Goal: Communication & Community: Answer question/provide support

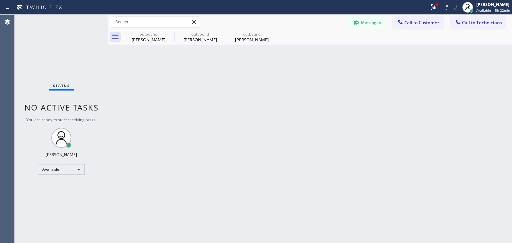
scroll to position [125, 0]
click at [497, 26] on button "Call to Technicians" at bounding box center [478, 22] width 55 height 13
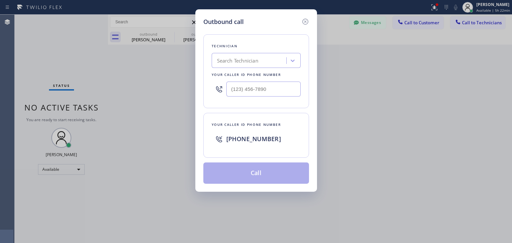
click at [220, 56] on div "Search Technician" at bounding box center [250, 61] width 73 height 12
type input "[PERSON_NAME]"
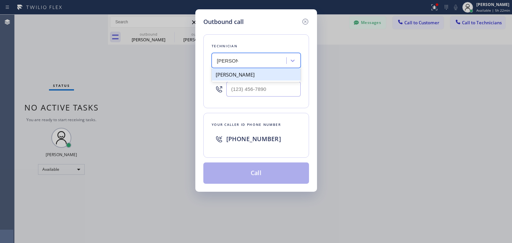
click at [262, 78] on div "[PERSON_NAME]" at bounding box center [256, 75] width 89 height 12
type input "[PHONE_NUMBER]"
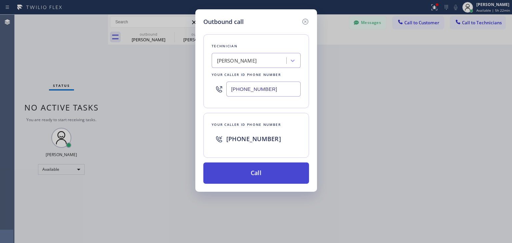
click at [276, 175] on button "Call" at bounding box center [256, 173] width 106 height 21
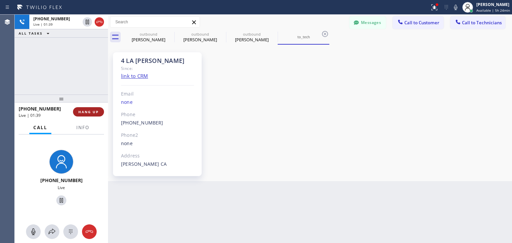
click at [97, 114] on span "HANG UP" at bounding box center [88, 112] width 20 height 5
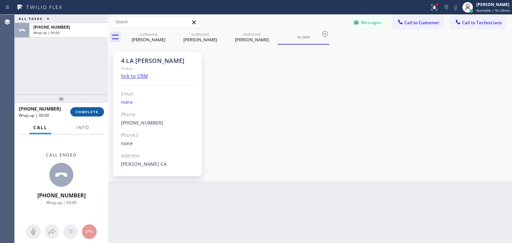
click at [97, 114] on span "COMPLETE" at bounding box center [87, 112] width 23 height 5
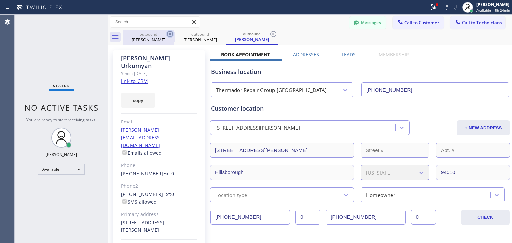
click at [171, 33] on icon at bounding box center [170, 34] width 8 height 8
type input "[PHONE_NUMBER]"
click at [0, 0] on icon at bounding box center [0, 0] width 0 height 0
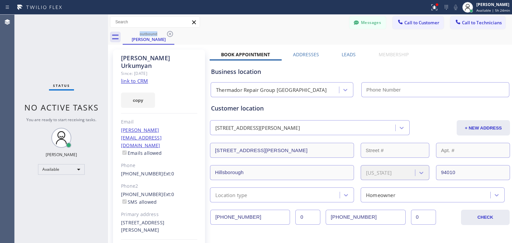
type input "[PHONE_NUMBER]"
click at [171, 33] on icon at bounding box center [170, 34] width 8 height 8
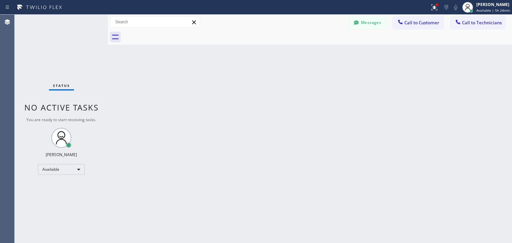
click at [171, 33] on div at bounding box center [318, 37] width 390 height 15
drag, startPoint x: 447, startPoint y: 20, endPoint x: 434, endPoint y: 22, distance: 13.1
click at [434, 22] on div "Messages Call to Customer Call to Technicians Outbound call Location Thermador …" at bounding box center [431, 22] width 163 height 12
click at [434, 22] on span "Call to Customer" at bounding box center [422, 23] width 35 height 6
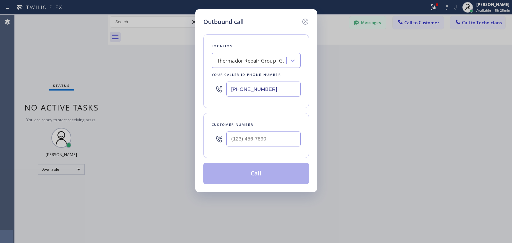
drag, startPoint x: 243, startPoint y: 154, endPoint x: 257, endPoint y: 146, distance: 16.0
click at [257, 146] on div "Customer number" at bounding box center [256, 135] width 106 height 45
click at [257, 146] on input "(___) ___-____" at bounding box center [263, 139] width 74 height 15
paste input "310) 903-6633"
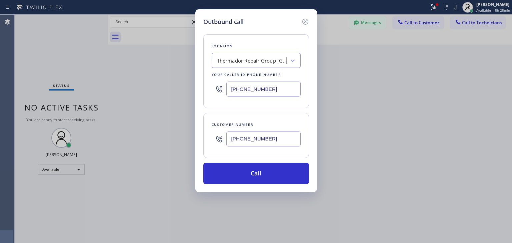
type input "[PHONE_NUMBER]"
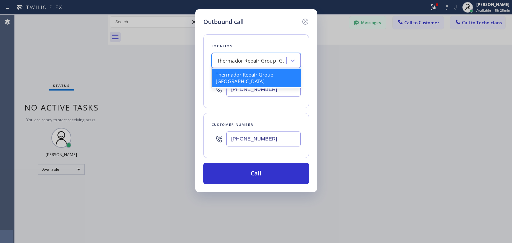
click at [260, 64] on div "Thermador Repair Group [GEOGRAPHIC_DATA]" at bounding box center [252, 61] width 70 height 8
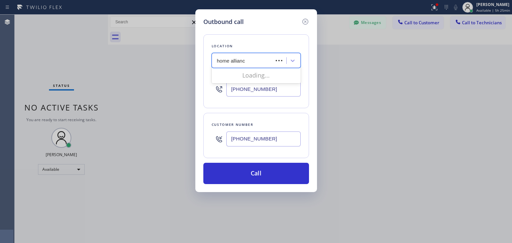
type input "home alliance"
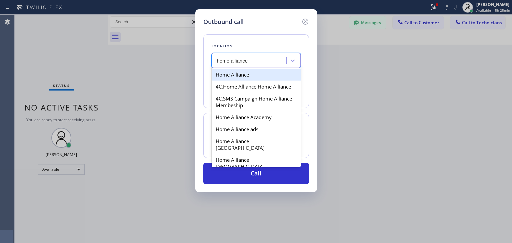
click at [278, 72] on div "Home Alliance" at bounding box center [256, 75] width 89 height 12
type input "[PHONE_NUMBER]"
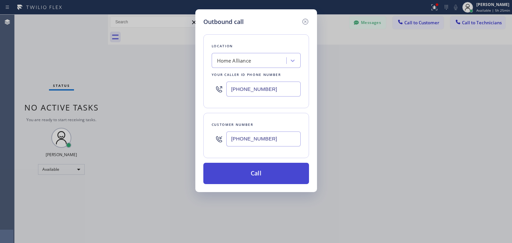
click at [269, 176] on button "Call" at bounding box center [256, 173] width 106 height 21
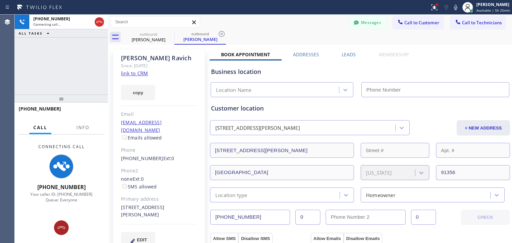
click at [61, 223] on button at bounding box center [61, 228] width 15 height 15
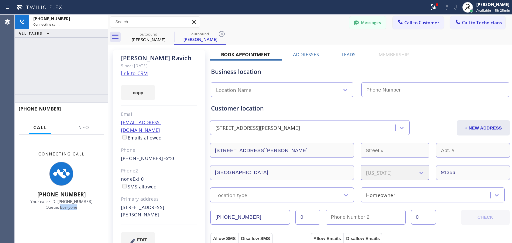
drag, startPoint x: 61, startPoint y: 223, endPoint x: 67, endPoint y: 223, distance: 6.0
click at [67, 223] on div "Connecting Call [PHONE_NUMBER] Your caller ID: [PHONE_NUMBER] Queue: Everyone" at bounding box center [61, 181] width 93 height 93
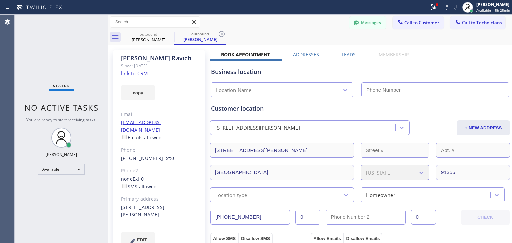
type input "[PHONE_NUMBER]"
click at [142, 75] on link "link to CRM" at bounding box center [134, 73] width 27 height 7
click at [170, 32] on icon at bounding box center [170, 34] width 8 height 8
click at [218, 32] on icon at bounding box center [222, 34] width 8 height 8
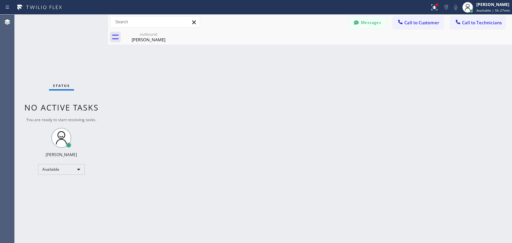
click at [0, 0] on icon at bounding box center [0, 0] width 0 height 0
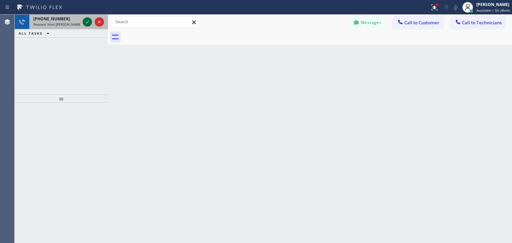
click at [85, 22] on icon at bounding box center [87, 22] width 8 height 8
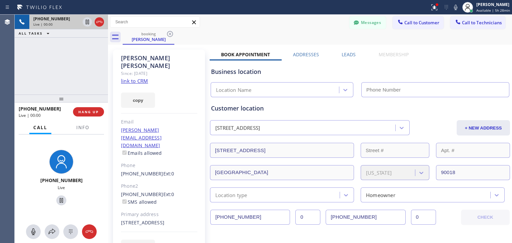
type input "[PHONE_NUMBER]"
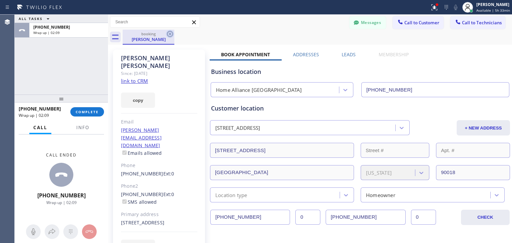
click at [169, 33] on icon at bounding box center [170, 34] width 8 height 8
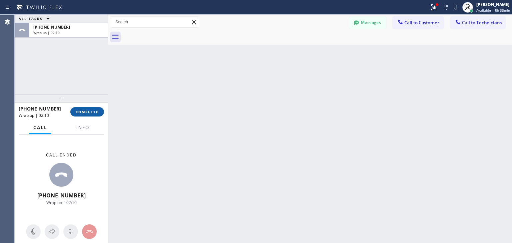
click at [76, 114] on span "COMPLETE" at bounding box center [87, 112] width 23 height 5
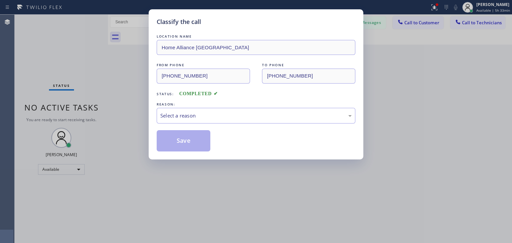
click at [323, 124] on div "LOCATION NAME Home Alliance [GEOGRAPHIC_DATA] FROM PHONE [PHONE_NUMBER] TO PHON…" at bounding box center [256, 92] width 199 height 119
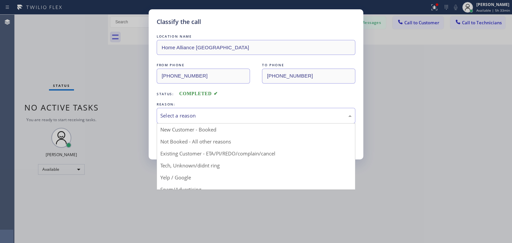
click at [315, 113] on div "Select a reason" at bounding box center [255, 116] width 191 height 8
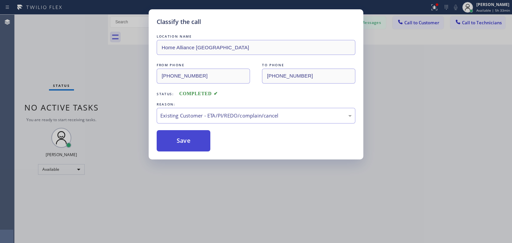
drag, startPoint x: 297, startPoint y: 155, endPoint x: 186, endPoint y: 137, distance: 111.9
click at [186, 137] on button "Save" at bounding box center [184, 140] width 54 height 21
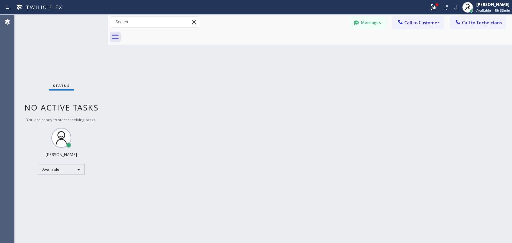
click at [431, 23] on span "Call to Customer" at bounding box center [422, 23] width 35 height 6
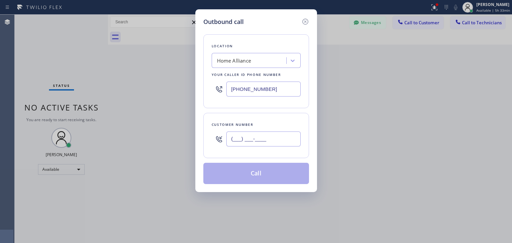
paste input "310) 903-6633"
click at [257, 135] on input "[PHONE_NUMBER]" at bounding box center [263, 139] width 74 height 15
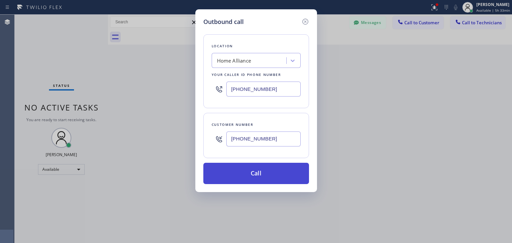
type input "[PHONE_NUMBER]"
click at [273, 174] on button "Call" at bounding box center [256, 173] width 106 height 21
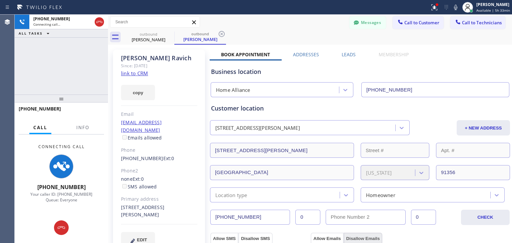
type input "[PHONE_NUMBER]"
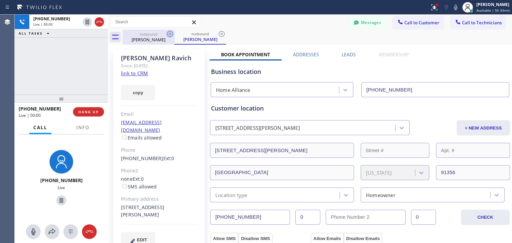
click at [170, 38] on icon at bounding box center [170, 34] width 8 height 8
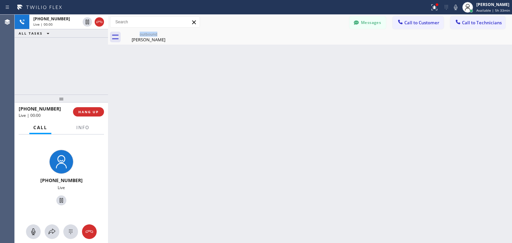
click at [170, 38] on div "outbound [PERSON_NAME]" at bounding box center [149, 37] width 52 height 15
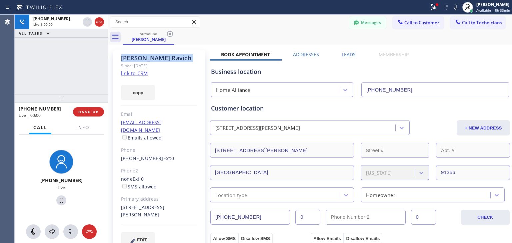
click at [170, 38] on icon at bounding box center [170, 34] width 8 height 8
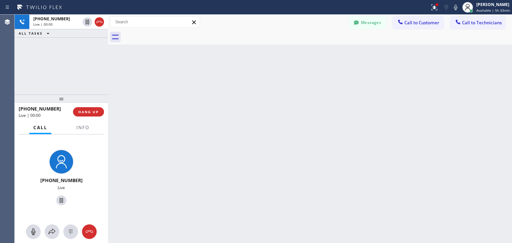
click at [170, 38] on div at bounding box center [318, 37] width 390 height 15
click at [89, 111] on span "HANG UP" at bounding box center [88, 112] width 20 height 5
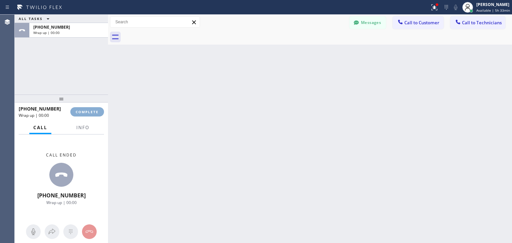
click at [89, 111] on span "COMPLETE" at bounding box center [87, 112] width 23 height 5
click at [306, 240] on div "ALL TASKS ALL TASKS ACTIVE TASKS TASKS IN WRAP UP [PHONE_NUMBER] Wrap up | 00:0…" at bounding box center [264, 129] width 498 height 229
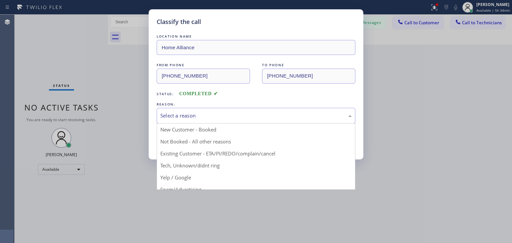
click at [285, 117] on div "Select a reason" at bounding box center [255, 116] width 191 height 8
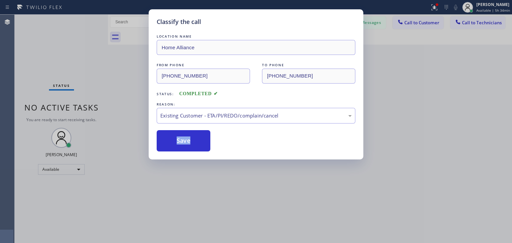
drag, startPoint x: 270, startPoint y: 155, endPoint x: 132, endPoint y: 132, distance: 139.6
click at [173, 132] on button "Save" at bounding box center [184, 140] width 54 height 21
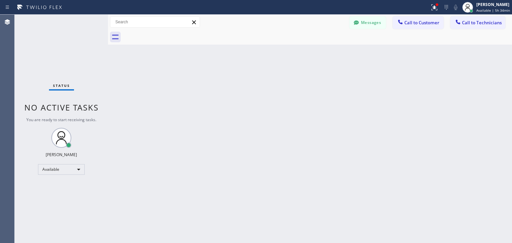
click at [432, 22] on span "Call to Customer" at bounding box center [422, 23] width 35 height 6
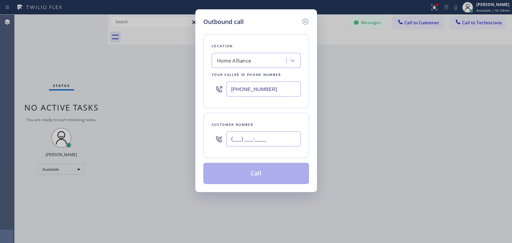
click at [265, 141] on input "(___) ___-____" at bounding box center [263, 139] width 74 height 15
paste input "310) 903-6633"
type input "[PHONE_NUMBER]"
click at [259, 65] on div "Home Alliance" at bounding box center [250, 61] width 73 height 12
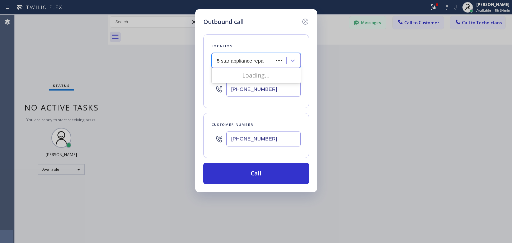
type input "5 star appliance repair"
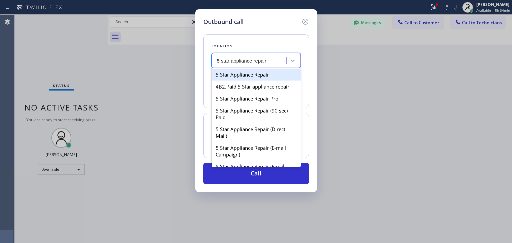
click at [264, 76] on div "5 Star Appliance Repair" at bounding box center [256, 75] width 89 height 12
type input "[PHONE_NUMBER]"
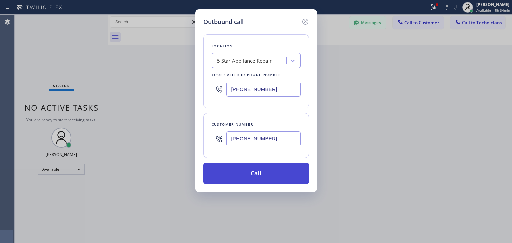
click at [260, 170] on button "Call" at bounding box center [256, 173] width 106 height 21
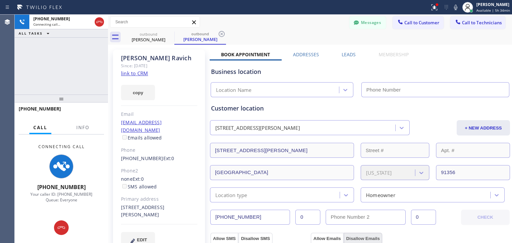
type input "[PHONE_NUMBER]"
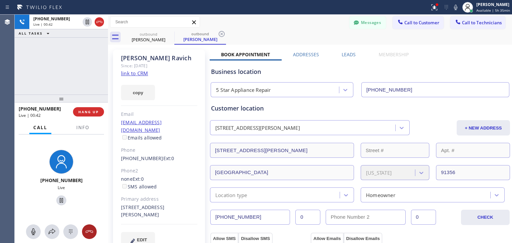
click at [93, 227] on button at bounding box center [89, 232] width 15 height 15
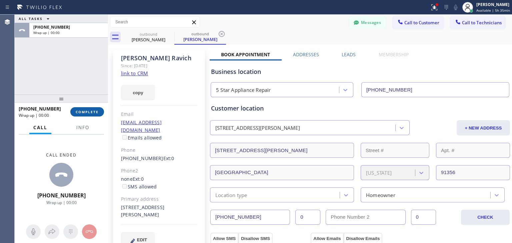
click at [88, 116] on div "[PHONE_NUMBER] Wrap up | 00:00 COMPLETE Call Info Call ended [PHONE_NUMBER] Wra…" at bounding box center [61, 173] width 93 height 141
click at [88, 116] on button "COMPLETE" at bounding box center [87, 111] width 34 height 9
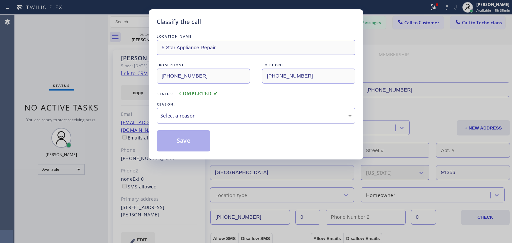
click at [213, 112] on div "Select a reason" at bounding box center [255, 116] width 191 height 8
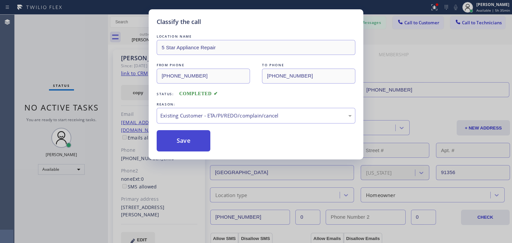
drag, startPoint x: 220, startPoint y: 152, endPoint x: 183, endPoint y: 142, distance: 37.9
click at [183, 142] on button "Save" at bounding box center [184, 140] width 54 height 21
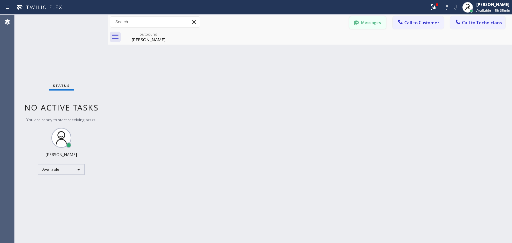
click at [373, 20] on button "Messages" at bounding box center [368, 22] width 37 height 13
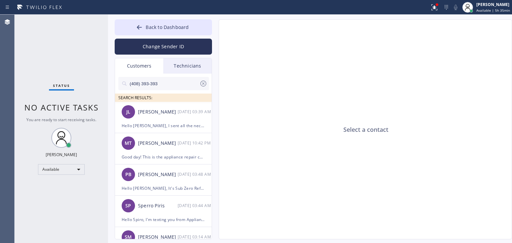
click at [173, 82] on input "(408) 393-393" at bounding box center [164, 83] width 70 height 13
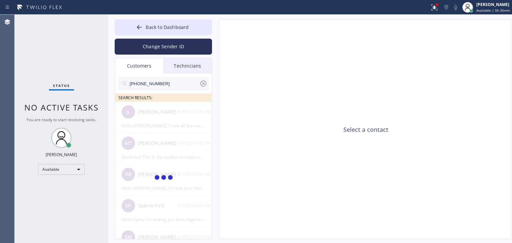
click at [173, 82] on input "[PHONE_NUMBER]" at bounding box center [164, 83] width 70 height 13
click at [173, 82] on input "(310) 903-663" at bounding box center [164, 83] width 70 height 13
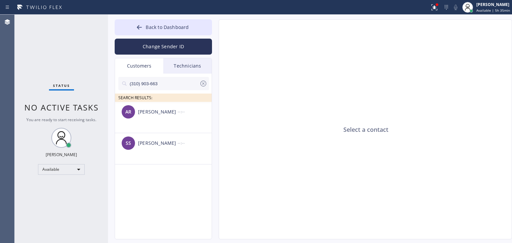
type input "(310) 903-663"
click at [180, 122] on li "AR [PERSON_NAME] --:--" at bounding box center [163, 117] width 97 height 31
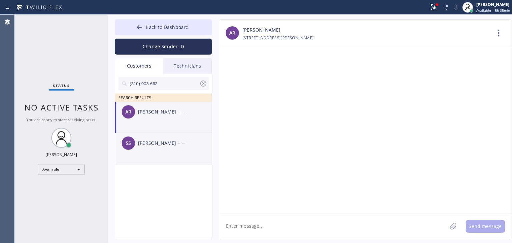
click at [174, 143] on div "[PERSON_NAME]" at bounding box center [158, 144] width 40 height 8
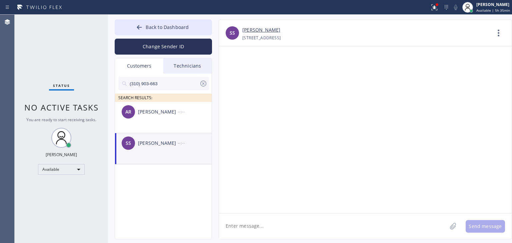
click at [276, 30] on link "[PERSON_NAME]" at bounding box center [261, 30] width 38 height 8
click at [195, 123] on li "AR [PERSON_NAME] --:--" at bounding box center [163, 117] width 97 height 31
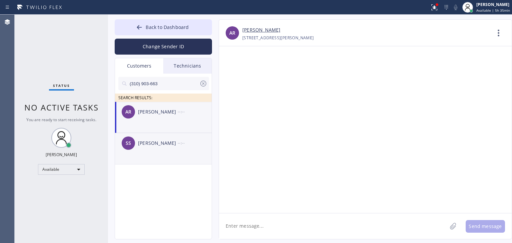
click at [179, 140] on div "--:--" at bounding box center [195, 143] width 35 height 8
click at [179, 121] on div "AR [PERSON_NAME] --:--" at bounding box center [163, 112] width 97 height 20
click at [180, 138] on div "SS [PERSON_NAME] --:--" at bounding box center [163, 143] width 97 height 20
click at [167, 120] on div "AR [PERSON_NAME] --:--" at bounding box center [163, 112] width 97 height 20
click at [322, 228] on textarea at bounding box center [333, 227] width 228 height 26
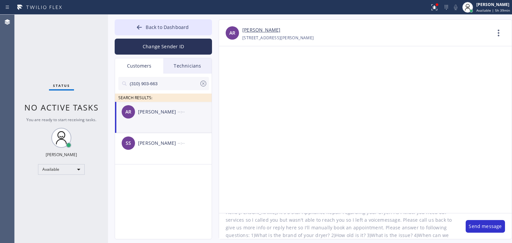
scroll to position [21, 0]
click at [193, 24] on button "Back to Dashboard" at bounding box center [163, 27] width 97 height 16
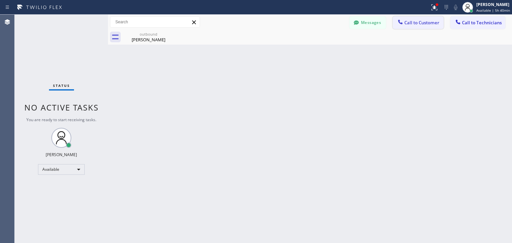
click at [416, 24] on span "Call to Customer" at bounding box center [422, 23] width 35 height 6
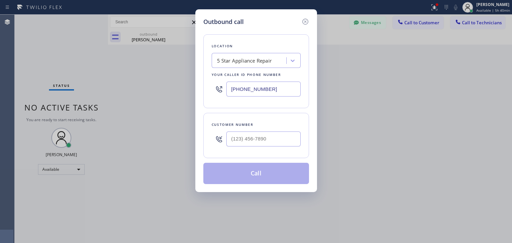
click at [256, 91] on input "[PHONE_NUMBER]" at bounding box center [263, 89] width 74 height 15
drag, startPoint x: 306, startPoint y: 27, endPoint x: 308, endPoint y: 23, distance: 4.5
click at [308, 23] on div "Outbound call Location 5 Star Appliance Repair Your caller id phone number [PHO…" at bounding box center [256, 100] width 122 height 183
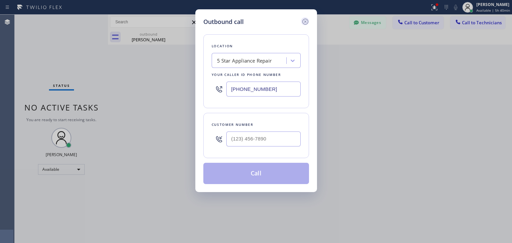
click at [308, 23] on icon at bounding box center [305, 22] width 6 height 6
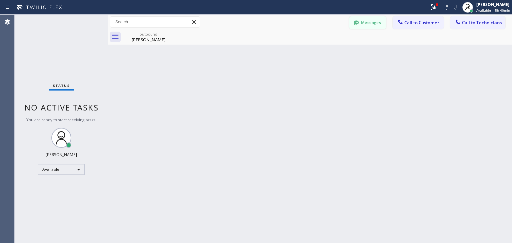
drag, startPoint x: 358, startPoint y: 30, endPoint x: 364, endPoint y: 25, distance: 8.3
click at [364, 25] on div "Messages Call to Customer Call to Technicians Outbound call Location Search loc…" at bounding box center [310, 30] width 404 height 30
click at [364, 25] on button "Messages" at bounding box center [368, 22] width 37 height 13
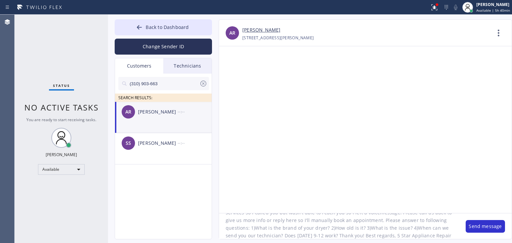
click at [434, 237] on textarea "Hello [PERSON_NAME], It's 5 Star Appliance Repair regarding your dryer. As I kn…" at bounding box center [339, 227] width 240 height 26
paste textarea "[PHONE_NUMBER]"
click at [309, 225] on textarea "Hello [PERSON_NAME], It's 5 Star Appliance Repair regarding your dryer. As I kn…" at bounding box center [339, 227] width 240 height 26
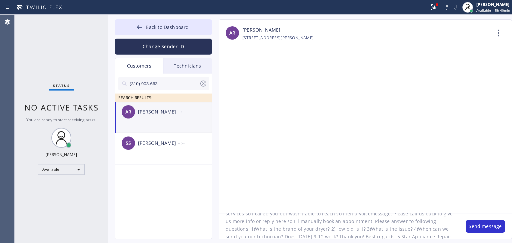
scroll to position [21, 0]
type textarea "Hello [PERSON_NAME], It's 5 Star Appliance Repair regarding your dryer. As I kn…"
click at [489, 226] on button "Send message" at bounding box center [485, 226] width 39 height 13
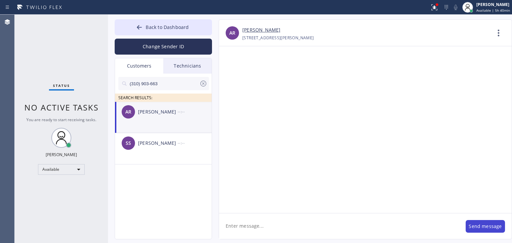
scroll to position [0, 0]
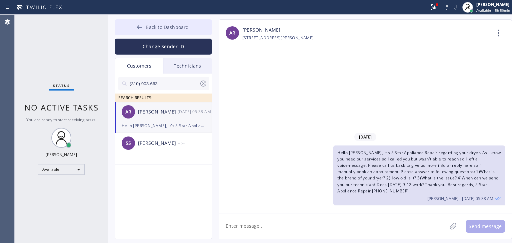
click at [178, 25] on span "Back to Dashboard" at bounding box center [167, 27] width 43 height 6
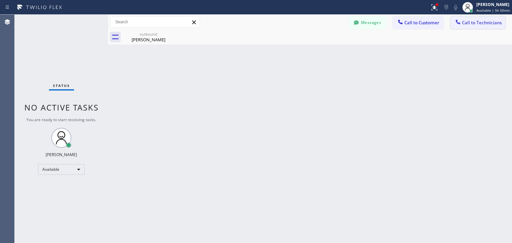
click at [477, 22] on span "Call to Technicians" at bounding box center [482, 23] width 40 height 6
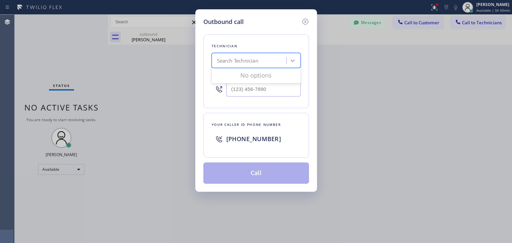
click at [239, 57] on div "Search Technician" at bounding box center [237, 61] width 41 height 8
type input "mario"
click at [269, 76] on div "[PERSON_NAME] [PERSON_NAME]" at bounding box center [256, 75] width 89 height 12
type input "[PHONE_NUMBER]"
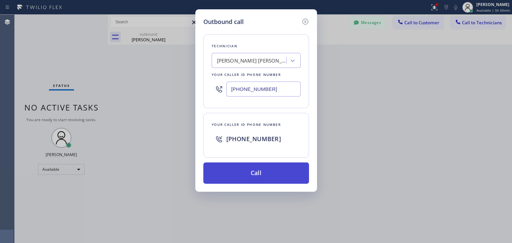
click at [275, 172] on button "Call" at bounding box center [256, 173] width 106 height 21
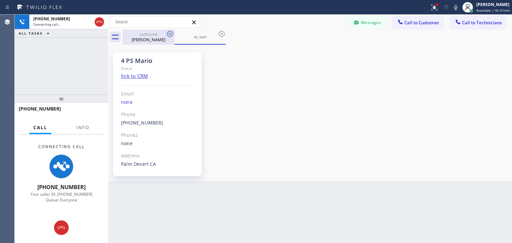
click at [169, 33] on icon at bounding box center [170, 34] width 6 height 6
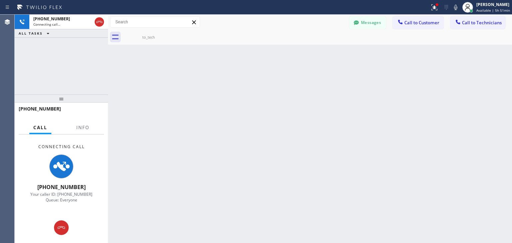
click at [0, 0] on icon at bounding box center [0, 0] width 0 height 0
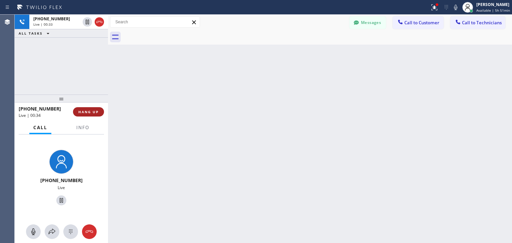
click at [84, 112] on span "HANG UP" at bounding box center [88, 112] width 20 height 5
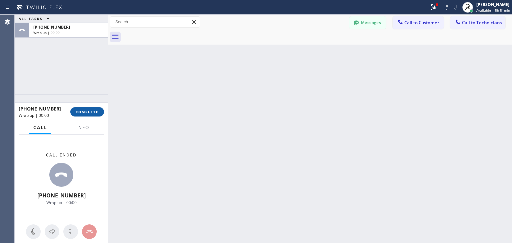
click at [84, 112] on span "COMPLETE" at bounding box center [87, 112] width 23 height 5
click at [395, 226] on div "ALL TASKS ALL TASKS ACTIVE TASKS TASKS IN WRAP UP [PHONE_NUMBER] Wrap up | 00:0…" at bounding box center [264, 129] width 498 height 229
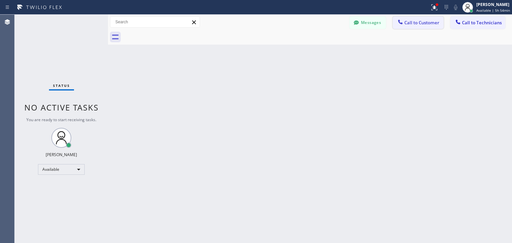
click at [416, 17] on button "Call to Customer" at bounding box center [418, 22] width 51 height 13
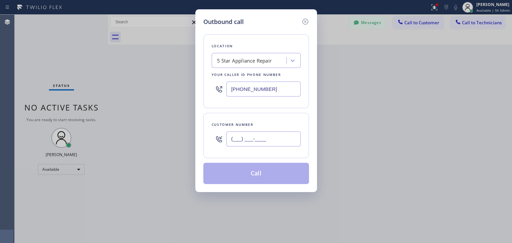
paste input "206) 303-8047"
click at [272, 143] on input "[PHONE_NUMBER]" at bounding box center [263, 139] width 74 height 15
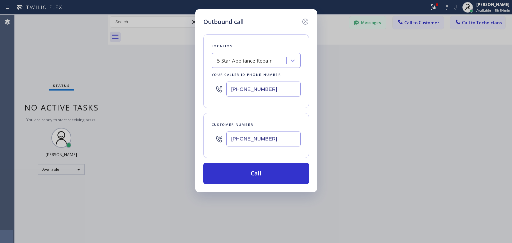
type input "[PHONE_NUMBER]"
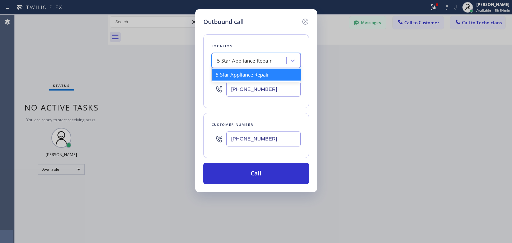
click at [242, 53] on div "5 Star Appliance Repair" at bounding box center [256, 60] width 89 height 15
paste input "[PERSON_NAME] Dacor Appliance Repair"
type input "[PERSON_NAME] Dacor Appliance Repair"
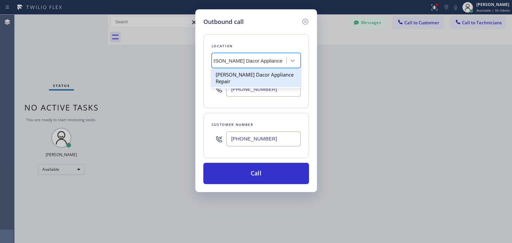
click at [262, 74] on div "[PERSON_NAME] Dacor Appliance Repair" at bounding box center [256, 78] width 89 height 19
type input "[PHONE_NUMBER]"
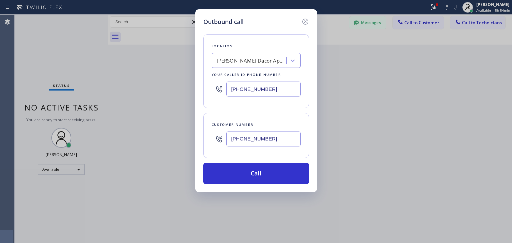
click at [273, 161] on div "Location [PERSON_NAME] Dacor Appliance Repair Your caller id phone number [PHON…" at bounding box center [256, 105] width 106 height 158
click at [276, 188] on div "Outbound call Location [PERSON_NAME] Dacor Appliance Repair Your caller id phon…" at bounding box center [256, 100] width 122 height 183
click at [291, 161] on div "Location [PERSON_NAME] Dacor Appliance Repair Your caller id phone number [PHON…" at bounding box center [256, 105] width 106 height 158
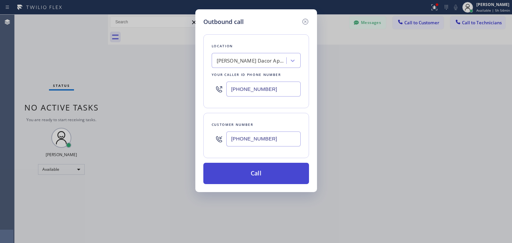
click at [288, 172] on button "Call" at bounding box center [256, 173] width 106 height 21
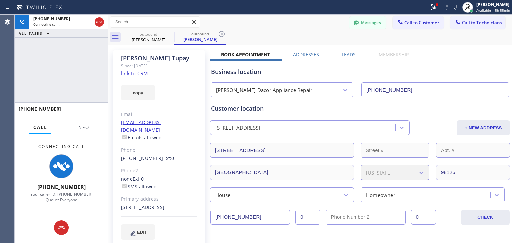
type input "[PHONE_NUMBER]"
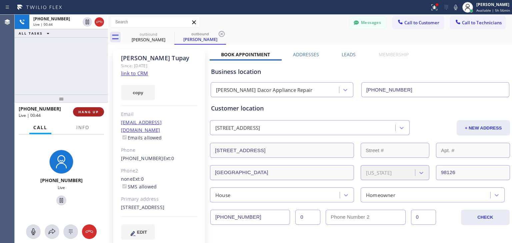
click at [96, 115] on button "HANG UP" at bounding box center [88, 111] width 31 height 9
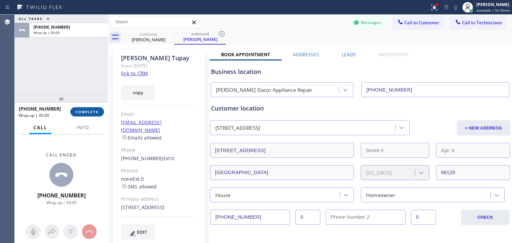
click at [96, 115] on button "COMPLETE" at bounding box center [87, 111] width 34 height 9
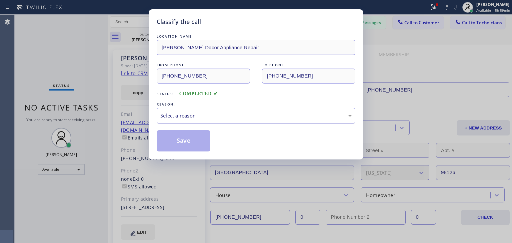
drag, startPoint x: 300, startPoint y: 126, endPoint x: 312, endPoint y: 116, distance: 16.1
click at [312, 116] on div "LOCATION NAME [PERSON_NAME] Dacor Appliance Repair FROM PHONE [PHONE_NUMBER] TO…" at bounding box center [256, 92] width 199 height 119
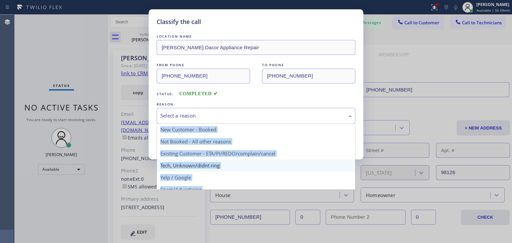
drag, startPoint x: 312, startPoint y: 116, endPoint x: 271, endPoint y: 170, distance: 67.8
click at [271, 124] on div "Select a reason New Customer - Booked Not Booked - All other reasons Existing C…" at bounding box center [256, 116] width 199 height 16
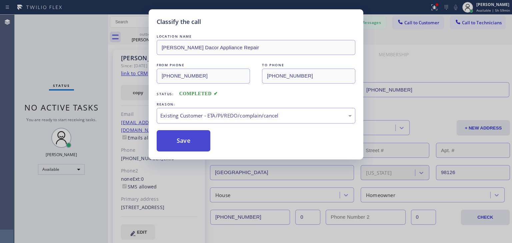
drag, startPoint x: 287, startPoint y: 156, endPoint x: 198, endPoint y: 148, distance: 89.1
click at [198, 148] on button "Save" at bounding box center [184, 140] width 54 height 21
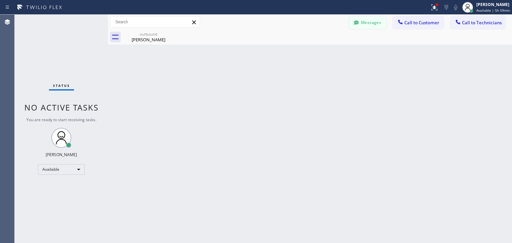
click at [362, 27] on button "Messages" at bounding box center [368, 22] width 37 height 13
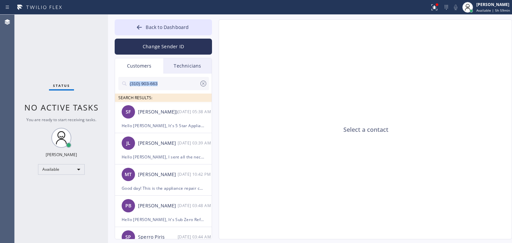
drag, startPoint x: 204, startPoint y: 84, endPoint x: 172, endPoint y: 83, distance: 32.0
click at [172, 83] on div "(310) 903-663" at bounding box center [163, 83] width 91 height 13
click at [172, 83] on input "(310) 903-663" at bounding box center [164, 83] width 70 height 13
click at [207, 83] on icon at bounding box center [203, 84] width 8 height 8
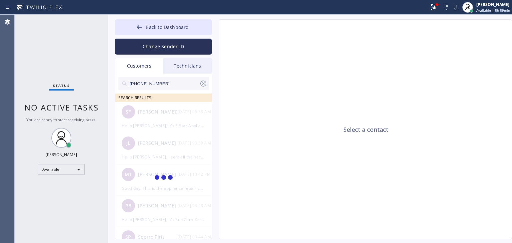
click at [165, 84] on input "[PHONE_NUMBER]" at bounding box center [164, 83] width 70 height 13
click at [165, 84] on input "(970) 948-277_" at bounding box center [164, 83] width 70 height 13
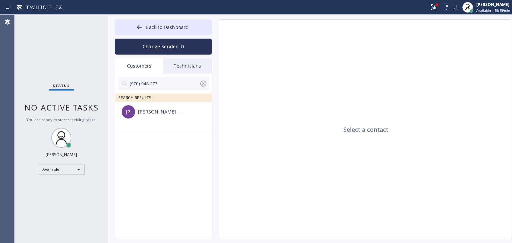
type input "(970) 948-277"
click at [175, 121] on div "[PERSON_NAME] --:--" at bounding box center [163, 112] width 97 height 20
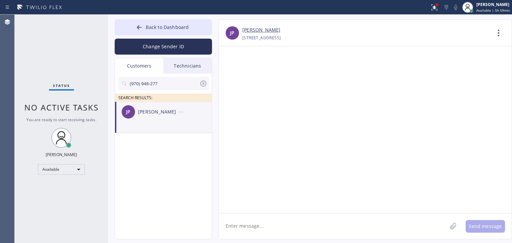
paste textarea "Good day! This is the appliance repair company you recently contacted. Unfortun…"
click at [333, 233] on textarea at bounding box center [333, 227] width 228 height 26
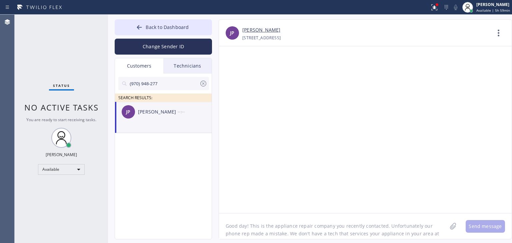
scroll to position [5, 0]
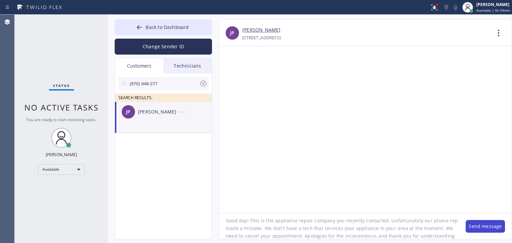
type textarea "Good day! This is the appliance repair company you recently contacted. Unfortun…"
click at [495, 225] on button "Send message" at bounding box center [485, 226] width 39 height 13
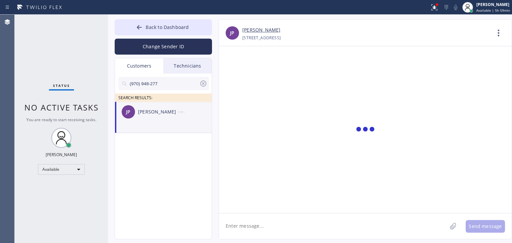
scroll to position [0, 0]
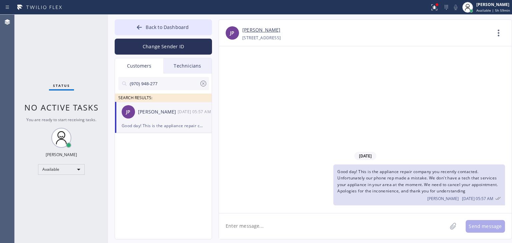
click at [195, 36] on div "Change Sender ID" at bounding box center [163, 44] width 97 height 19
click at [197, 33] on button "Back to Dashboard" at bounding box center [163, 27] width 97 height 16
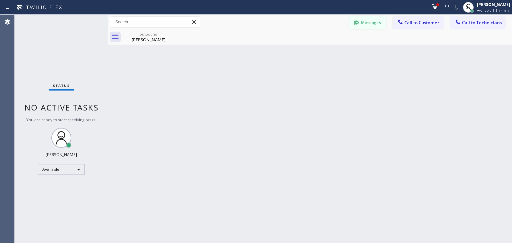
click at [372, 25] on button "Messages" at bounding box center [368, 22] width 37 height 13
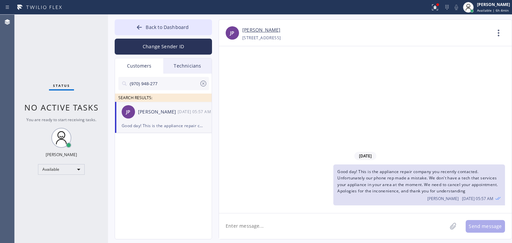
click at [201, 88] on div at bounding box center [203, 85] width 8 height 11
click at [195, 71] on div "Technicians" at bounding box center [187, 65] width 48 height 15
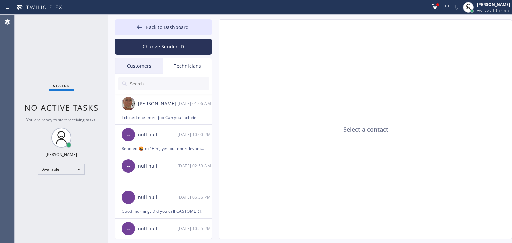
click at [138, 71] on div "Customers" at bounding box center [139, 65] width 48 height 15
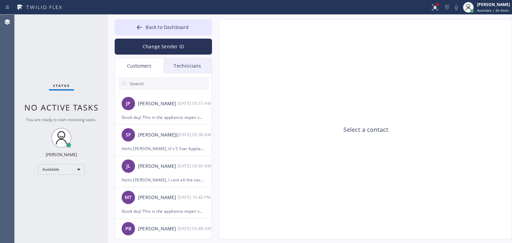
click at [191, 76] on div at bounding box center [163, 84] width 97 height 20
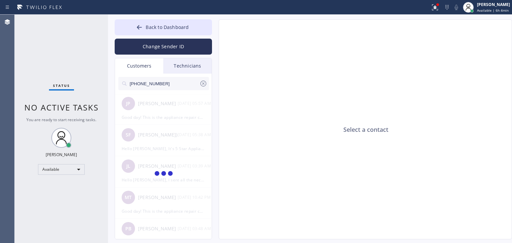
click at [189, 82] on input "[PHONE_NUMBER]" at bounding box center [164, 83] width 70 height 13
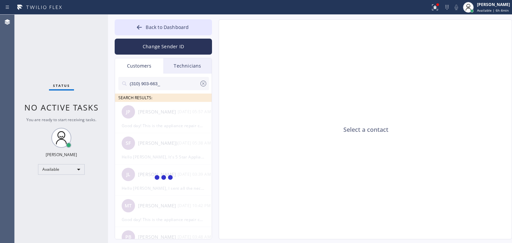
click at [189, 82] on input "(310) 903-663_" at bounding box center [164, 83] width 70 height 13
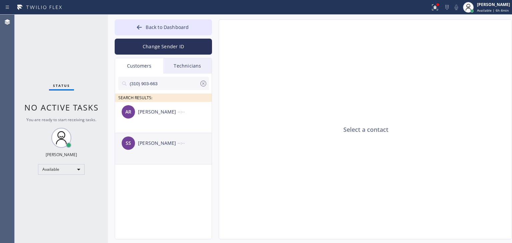
type input "(310) 903-663"
click at [172, 141] on div "[PERSON_NAME]" at bounding box center [158, 144] width 40 height 8
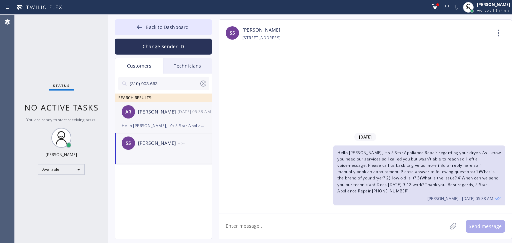
click at [182, 114] on div "[DATE] 05:38 AM" at bounding box center [195, 112] width 35 height 8
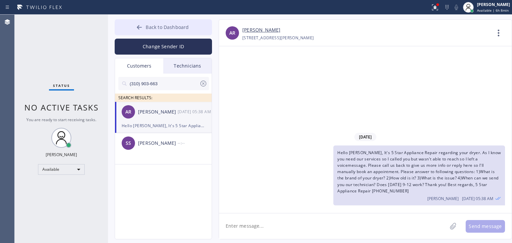
click at [159, 23] on button "Back to Dashboard" at bounding box center [163, 27] width 97 height 16
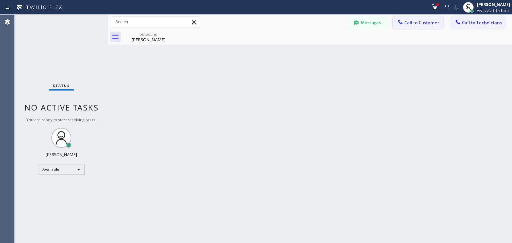
click at [416, 19] on button "Call to Customer" at bounding box center [418, 22] width 51 height 13
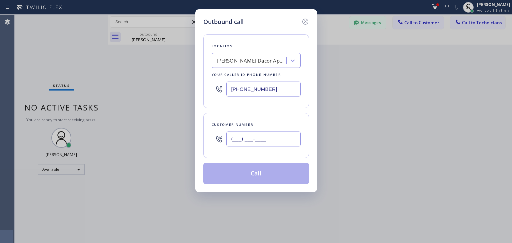
paste input "310) 903-6633"
click at [281, 137] on input "[PHONE_NUMBER]" at bounding box center [263, 139] width 74 height 15
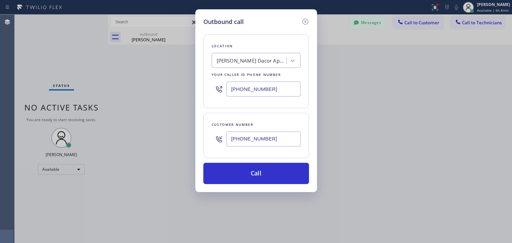
type input "[PHONE_NUMBER]"
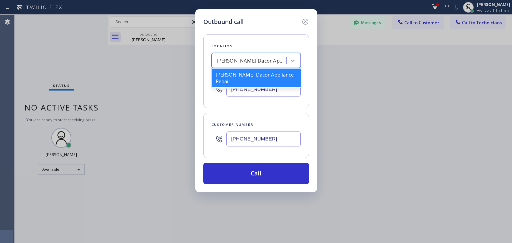
click at [271, 63] on div "[PERSON_NAME] Dacor Appliance Repair" at bounding box center [252, 61] width 70 height 8
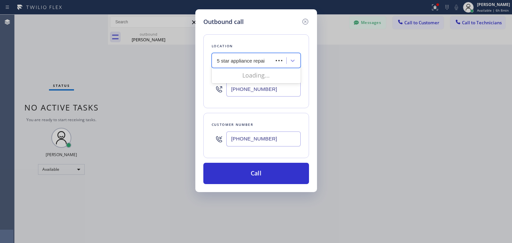
type input "5 star appliance repair"
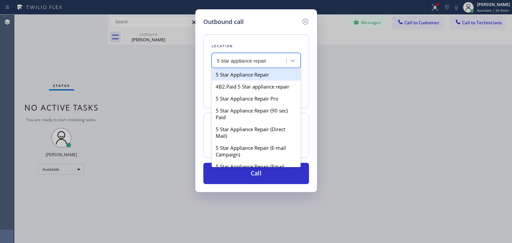
click at [272, 75] on div "5 Star Appliance Repair" at bounding box center [256, 75] width 89 height 12
type input "[PHONE_NUMBER]"
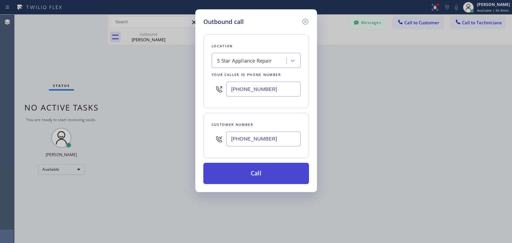
click at [287, 167] on button "Call" at bounding box center [256, 173] width 106 height 21
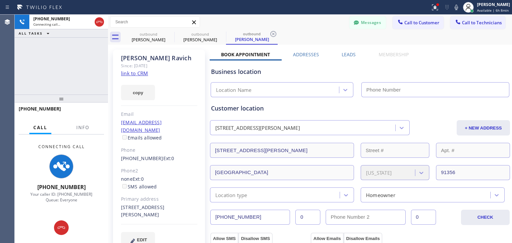
type input "[PHONE_NUMBER]"
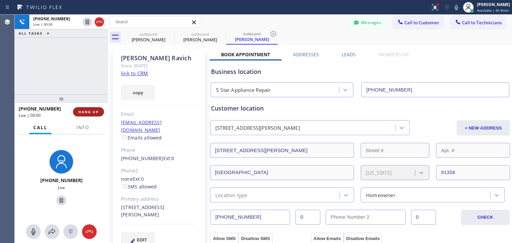
click at [89, 111] on span "HANG UP" at bounding box center [88, 112] width 20 height 5
drag, startPoint x: 89, startPoint y: 111, endPoint x: 95, endPoint y: 107, distance: 6.9
click at [95, 107] on div "[PHONE_NUMBER] Live | 00:00 HANG UP" at bounding box center [61, 111] width 85 height 17
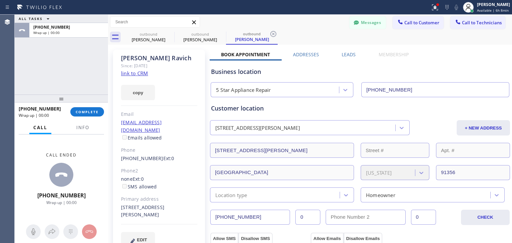
click at [95, 107] on div "[PHONE_NUMBER] Wrap up | 00:00 COMPLETE" at bounding box center [61, 111] width 85 height 17
drag, startPoint x: 95, startPoint y: 107, endPoint x: 95, endPoint y: 111, distance: 4.0
click at [95, 111] on div "[PHONE_NUMBER] Wrap up | 00:00 COMPLETE" at bounding box center [61, 111] width 85 height 17
click at [95, 111] on span "COMPLETE" at bounding box center [87, 112] width 23 height 5
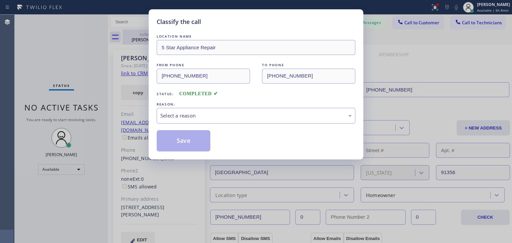
click at [169, 32] on div "LOCATION NAME 5 Star Appliance Repair FROM PHONE [PHONE_NUMBER] TO PHONE [PHONE…" at bounding box center [256, 88] width 199 height 125
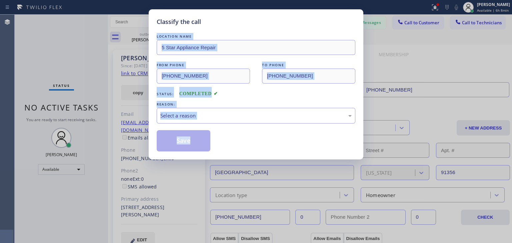
drag, startPoint x: 169, startPoint y: 32, endPoint x: 226, endPoint y: 136, distance: 118.1
click at [226, 136] on div "LOCATION NAME 5 Star Appliance Repair FROM PHONE [PHONE_NUMBER] TO PHONE [PHONE…" at bounding box center [256, 88] width 199 height 125
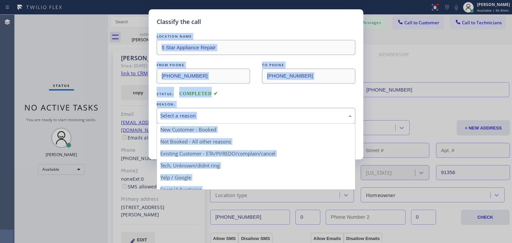
click at [249, 114] on div "Select a reason" at bounding box center [255, 116] width 191 height 8
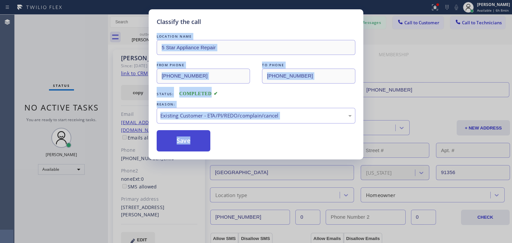
click at [189, 138] on button "Save" at bounding box center [184, 140] width 54 height 21
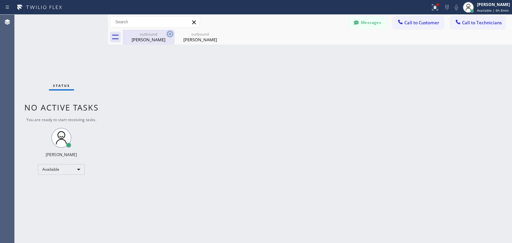
click at [170, 32] on icon at bounding box center [170, 34] width 8 height 8
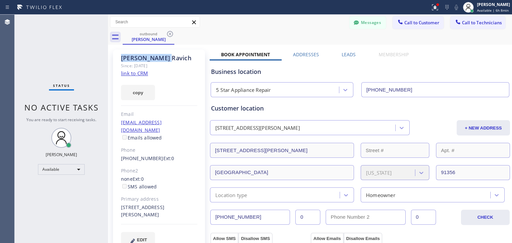
click at [170, 32] on icon at bounding box center [170, 34] width 8 height 8
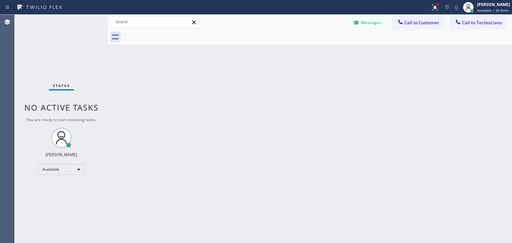
click at [170, 32] on div at bounding box center [318, 37] width 390 height 15
drag, startPoint x: 170, startPoint y: 32, endPoint x: 358, endPoint y: 230, distance: 273.0
click at [358, 230] on div "Back to Dashboard Change Sender ID Customers Technicians (310) 903-663 SEARCH R…" at bounding box center [310, 129] width 404 height 229
